Goal: Obtain resource: Obtain resource

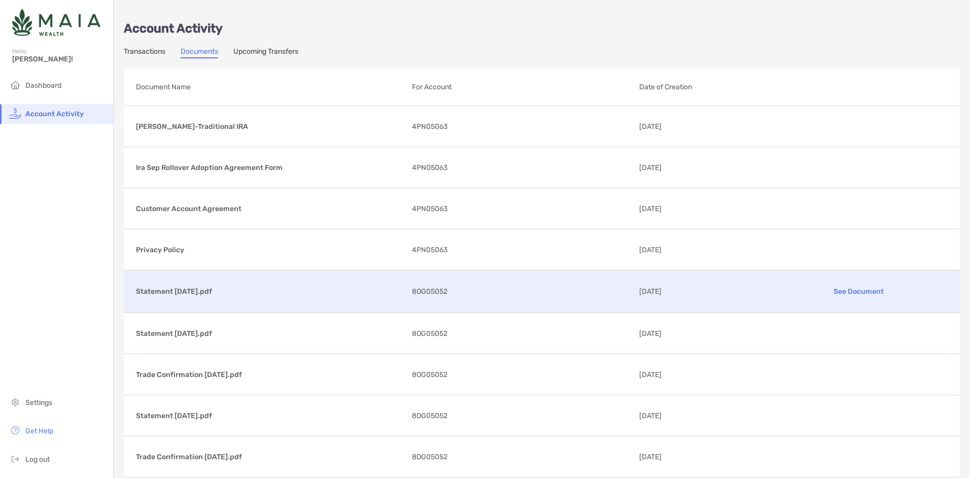
click at [185, 293] on p "Statement [DATE].pdf" at bounding box center [270, 291] width 268 height 13
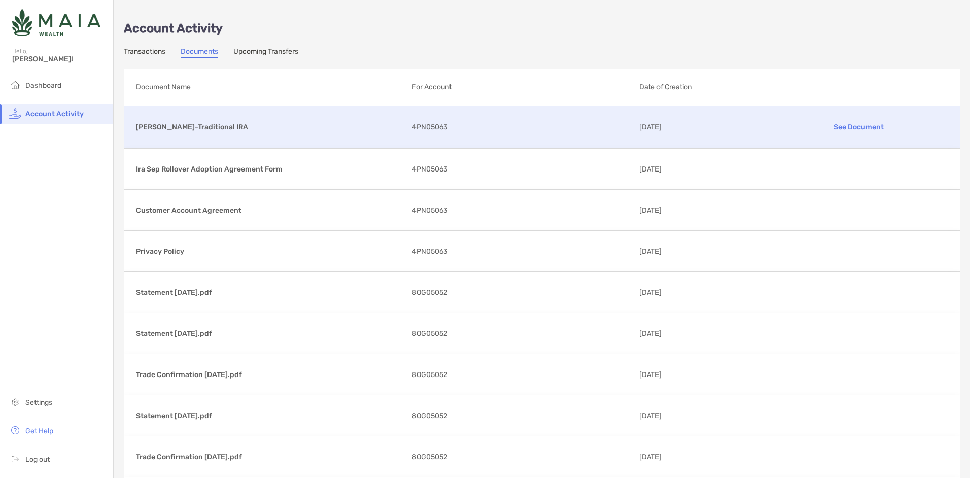
click at [854, 127] on p "See Document" at bounding box center [858, 127] width 179 height 18
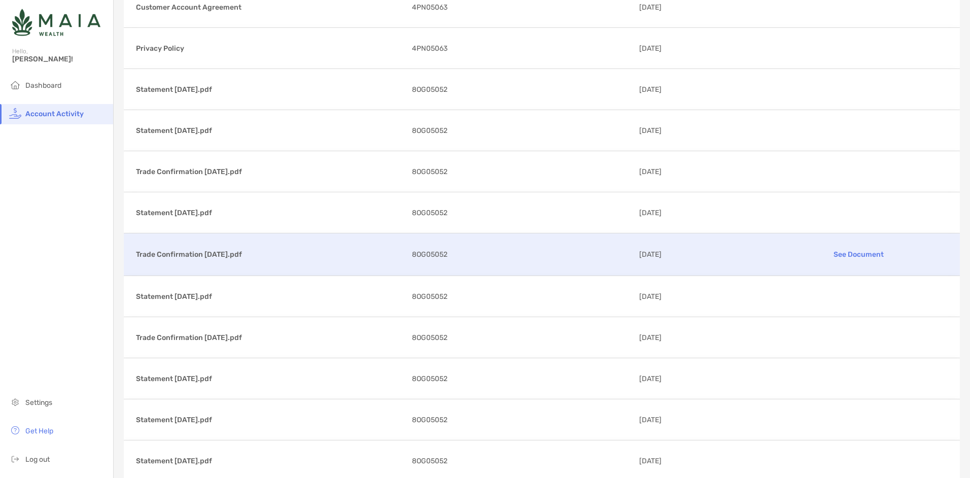
scroll to position [202, 0]
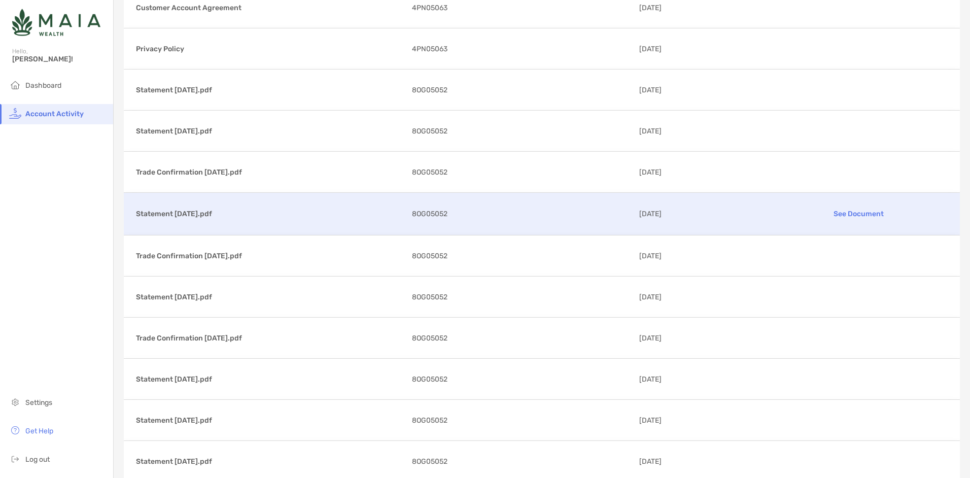
click at [193, 210] on p "Statement [DATE].pdf" at bounding box center [270, 213] width 268 height 13
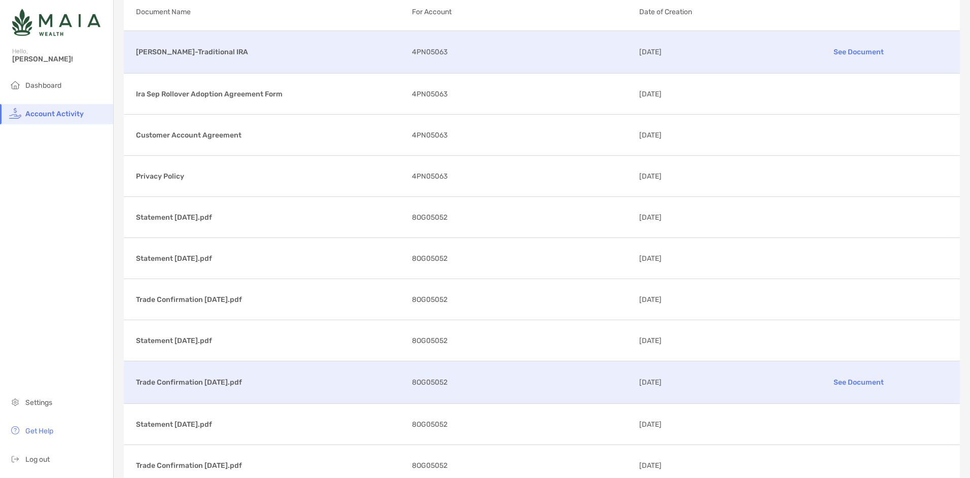
scroll to position [0, 0]
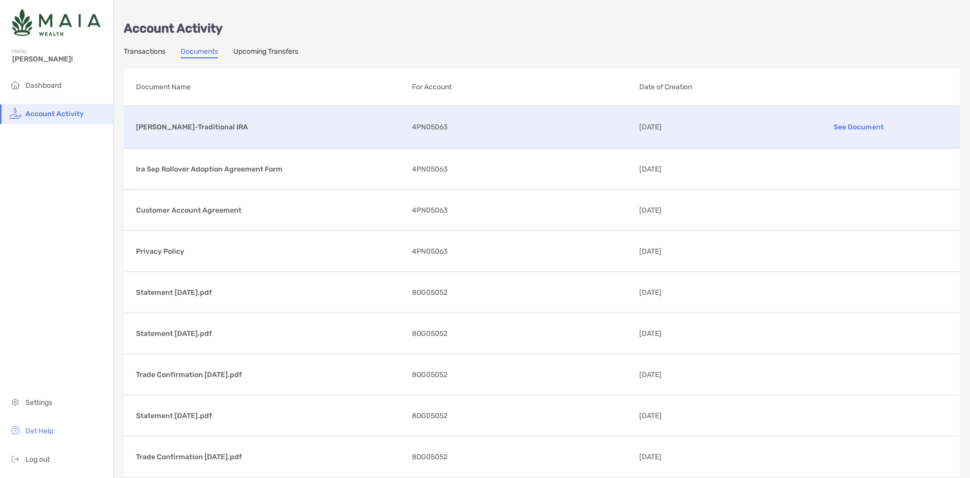
click at [371, 137] on div "Richard Marks-Traditional IRA See Document 4PN05063 10/09/2025" at bounding box center [542, 127] width 836 height 42
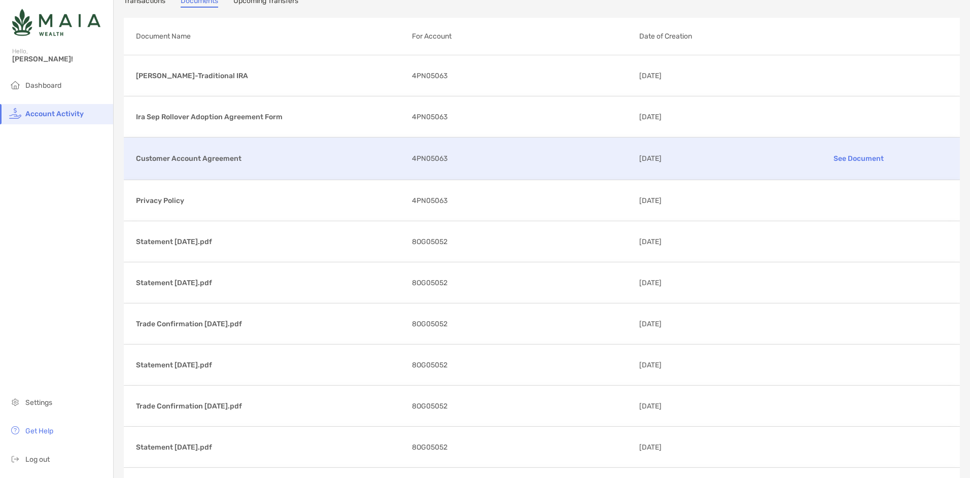
scroll to position [101, 0]
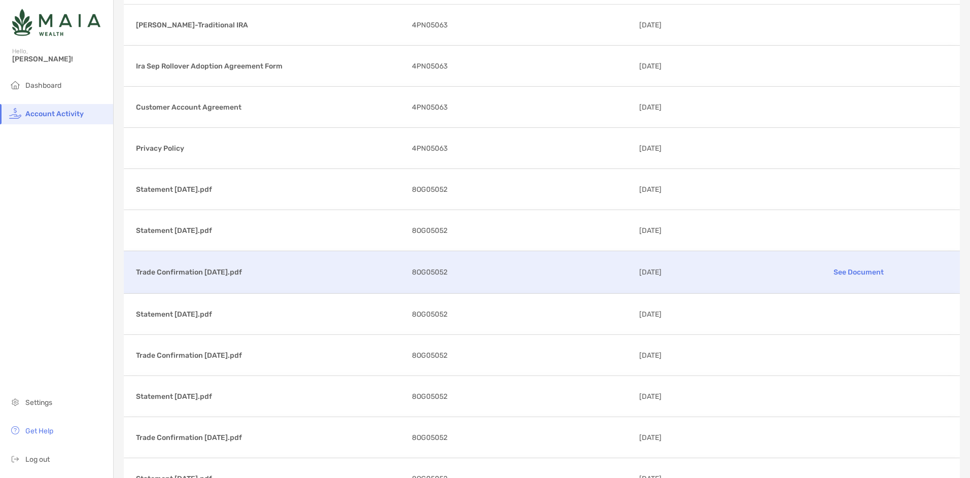
click at [532, 269] on p "8OG05052" at bounding box center [521, 272] width 219 height 13
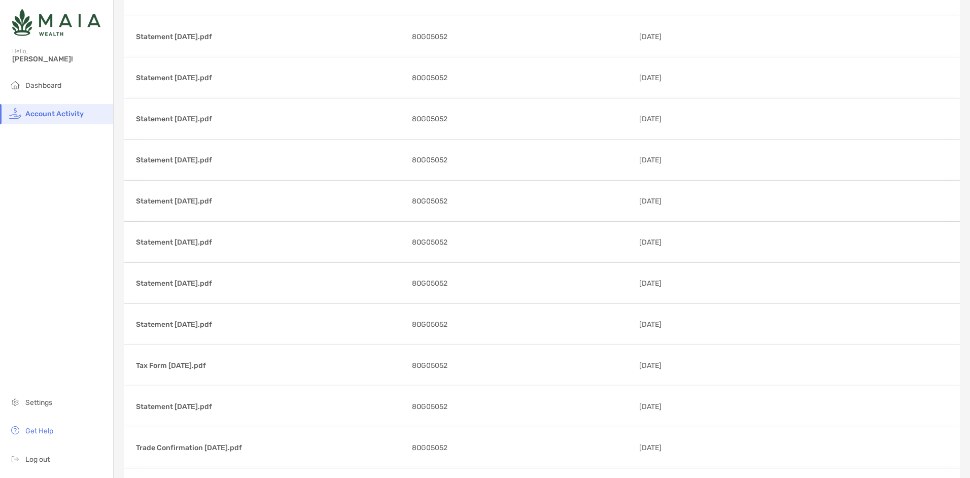
scroll to position [1570, 0]
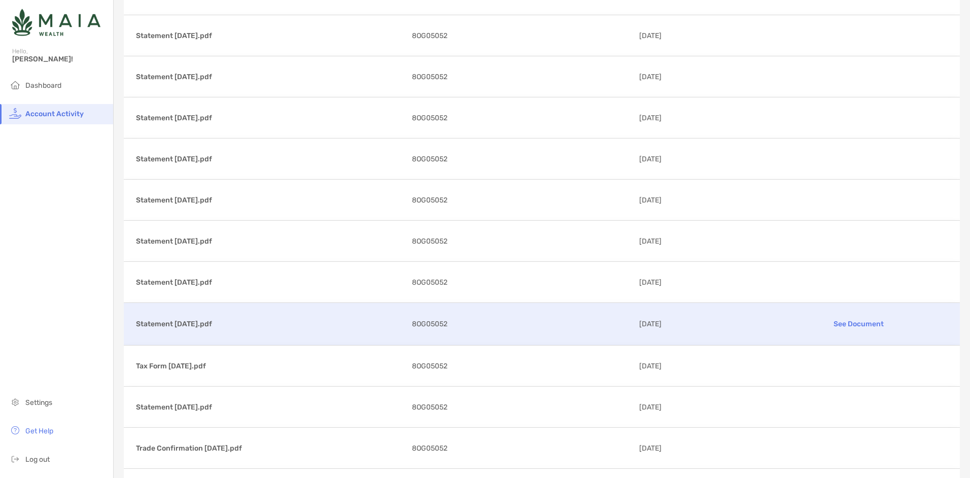
click at [579, 324] on p "8OG05052" at bounding box center [521, 324] width 219 height 13
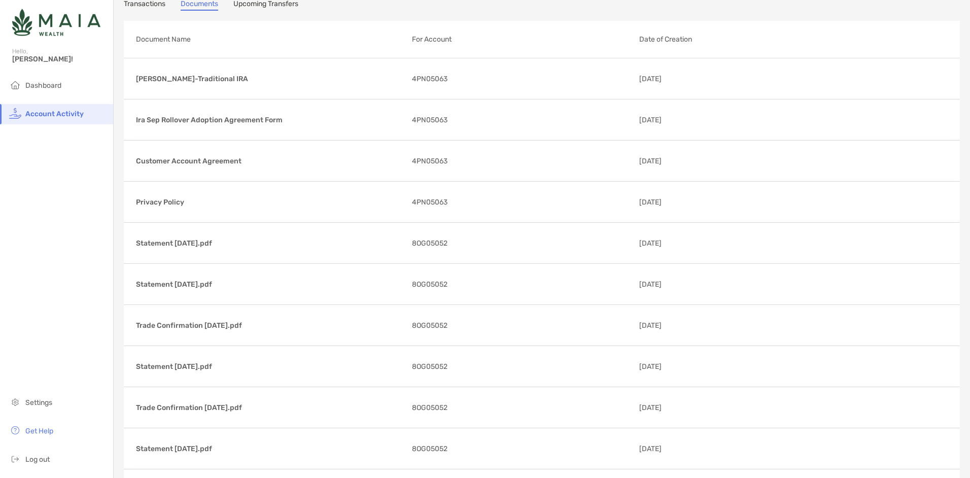
scroll to position [0, 0]
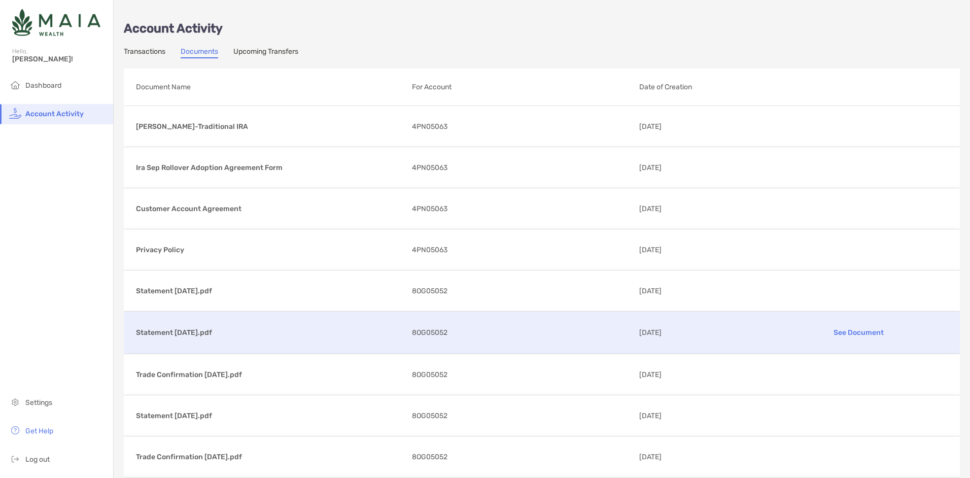
click at [495, 326] on div "Statement 08/29/2025.pdf See Document 8OG05052 09/03/2025" at bounding box center [542, 332] width 836 height 42
click at [464, 333] on p "8OG05052" at bounding box center [521, 332] width 219 height 13
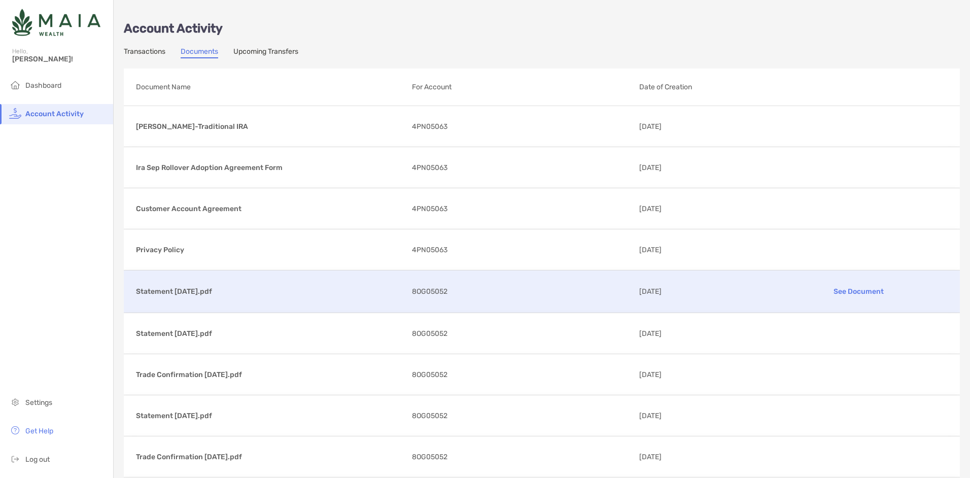
click at [526, 284] on div "Statement 09/30/2025.pdf See Document 8OG05052 10/07/2025" at bounding box center [542, 291] width 836 height 42
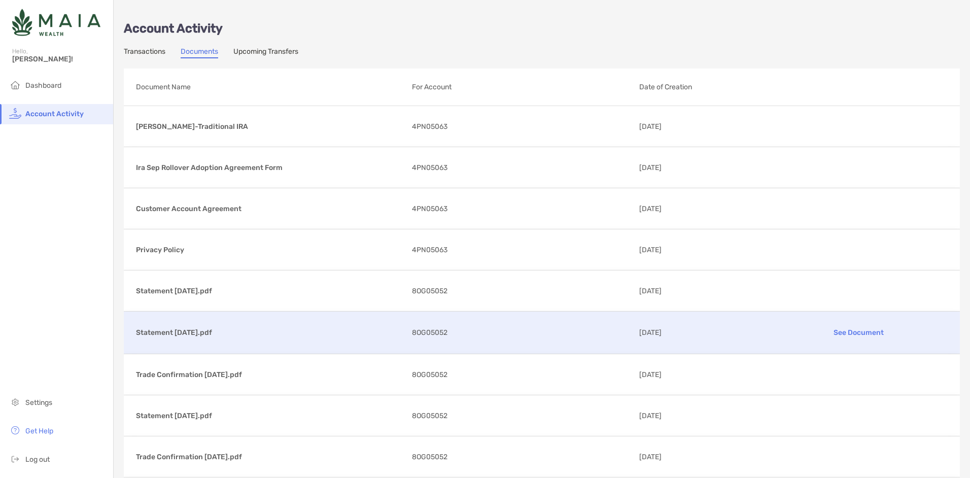
click at [504, 323] on div "Statement 08/29/2025.pdf See Document 8OG05052 09/03/2025" at bounding box center [542, 332] width 836 height 42
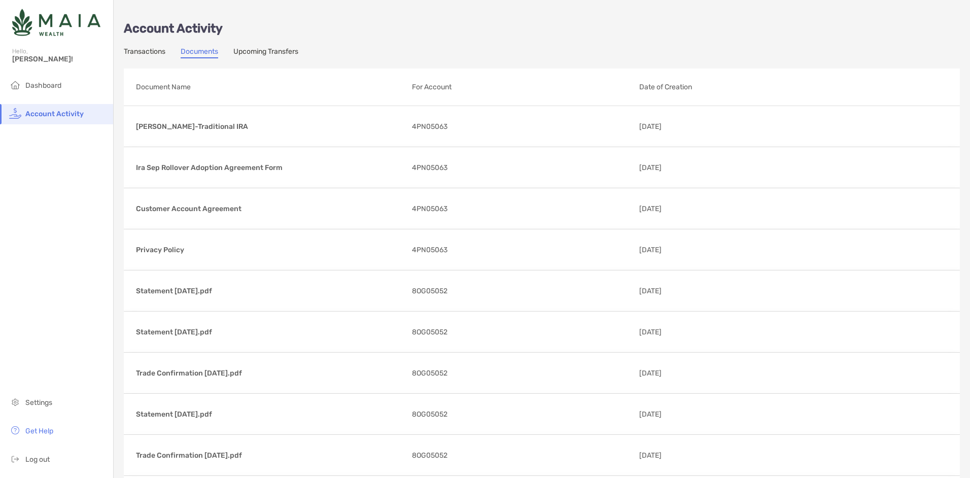
click at [406, 298] on div "Statement [DATE].pdf See Document 8OG05052 [DATE]" at bounding box center [542, 290] width 836 height 41
